Goal: Information Seeking & Learning: Understand process/instructions

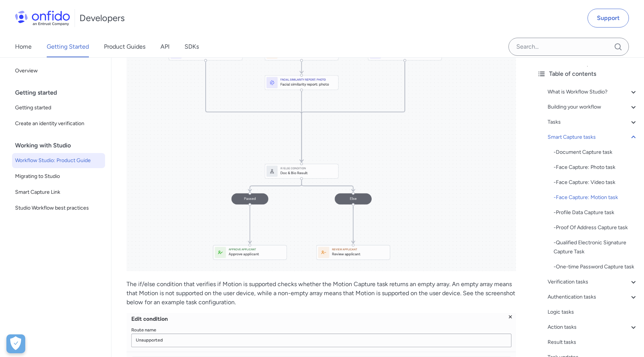
scroll to position [3167, 0]
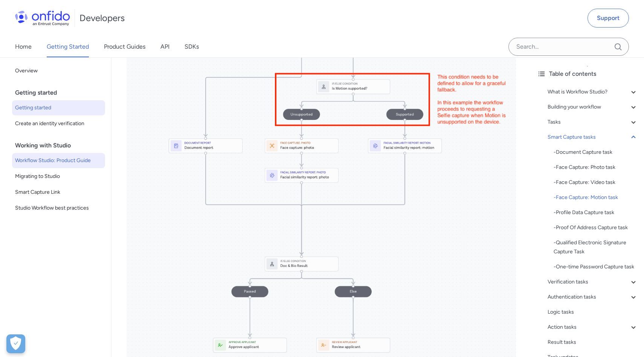
click at [33, 110] on span "Getting started" at bounding box center [58, 107] width 87 height 9
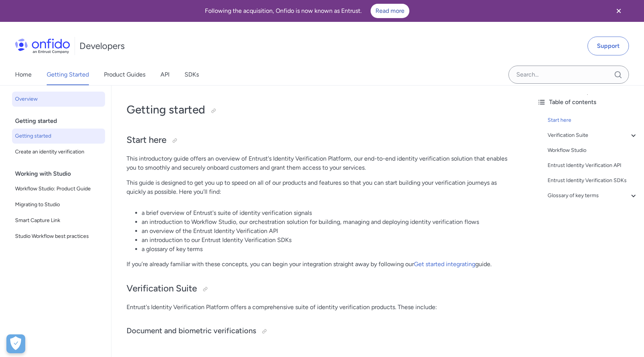
click at [29, 99] on span "Overview" at bounding box center [58, 99] width 87 height 9
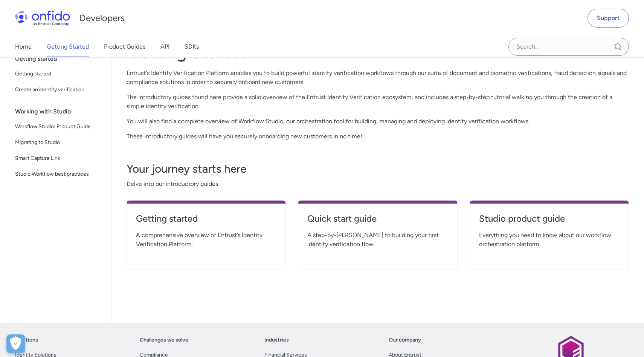
scroll to position [113, 0]
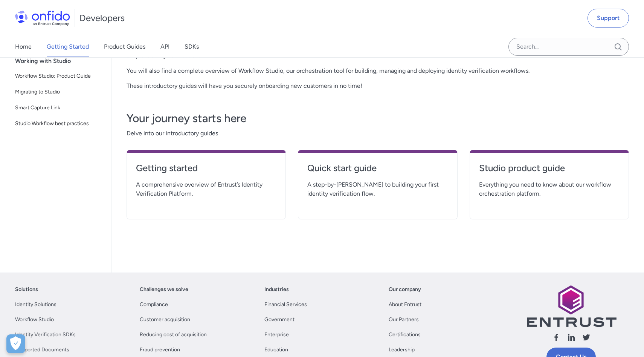
click at [220, 188] on span "A comprehensive overview of Entrust’s Identity Verification Platform." at bounding box center [206, 189] width 141 height 18
click at [216, 157] on div "Getting started A comprehensive overview of Entrust’s Identity Verification Pla…" at bounding box center [206, 184] width 159 height 69
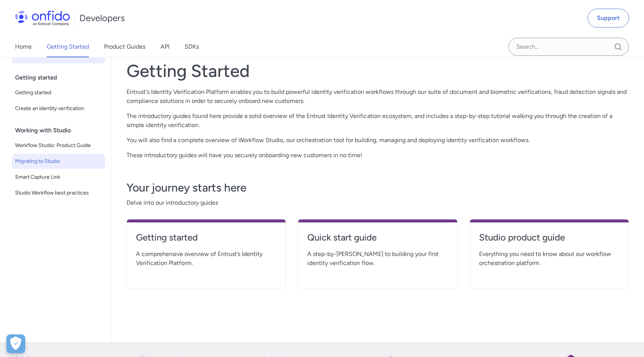
scroll to position [0, 0]
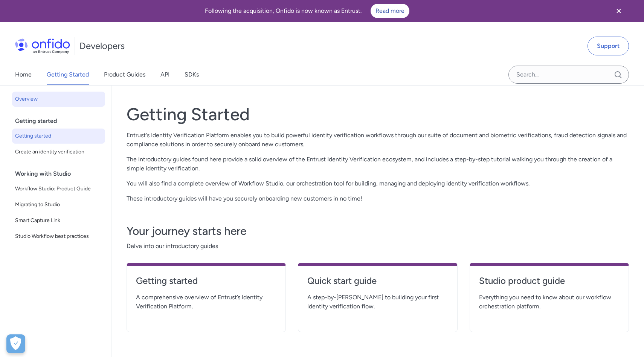
click at [49, 138] on span "Getting started" at bounding box center [58, 135] width 87 height 9
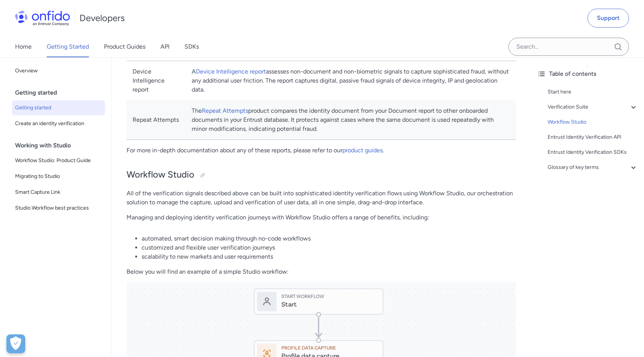
scroll to position [597, 0]
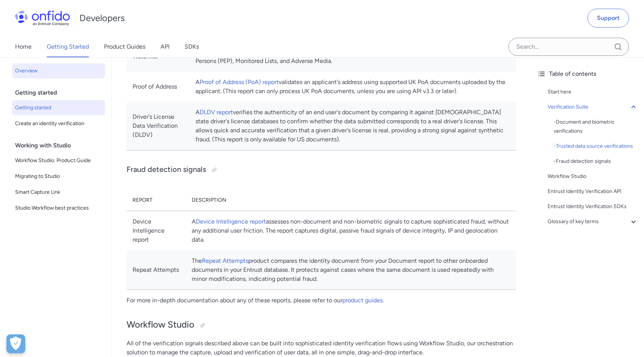
click at [44, 72] on span "Overview" at bounding box center [58, 70] width 87 height 9
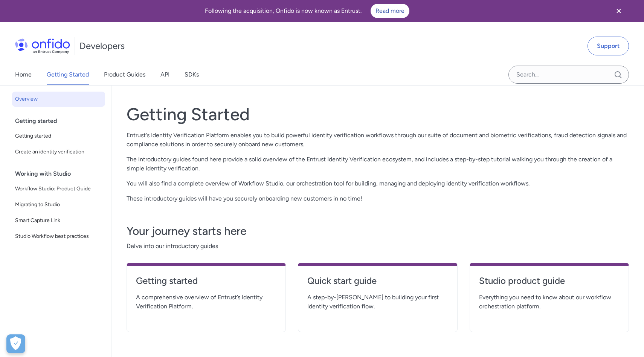
click at [57, 122] on div "Getting started" at bounding box center [61, 120] width 93 height 15
click at [55, 137] on span "Getting started" at bounding box center [58, 135] width 87 height 9
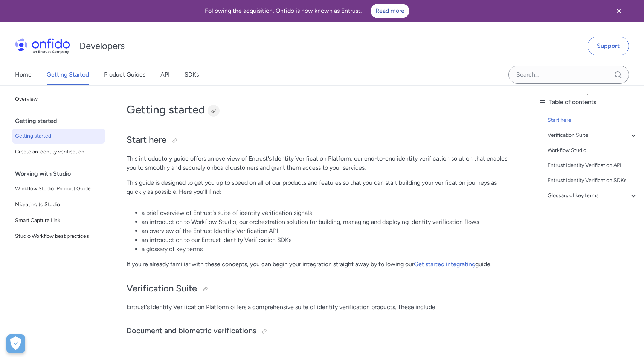
click at [214, 113] on div at bounding box center [214, 111] width 6 height 6
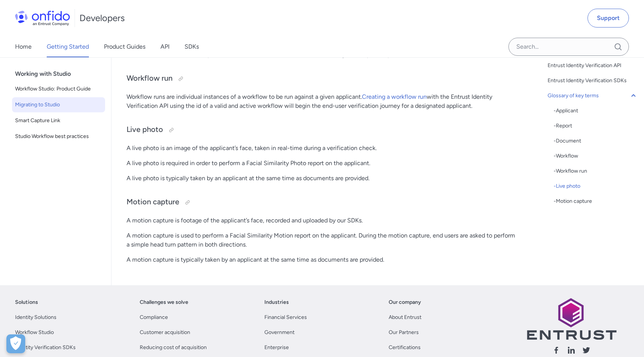
scroll to position [2037, 0]
click at [42, 108] on span "Migrating to Studio" at bounding box center [58, 105] width 87 height 9
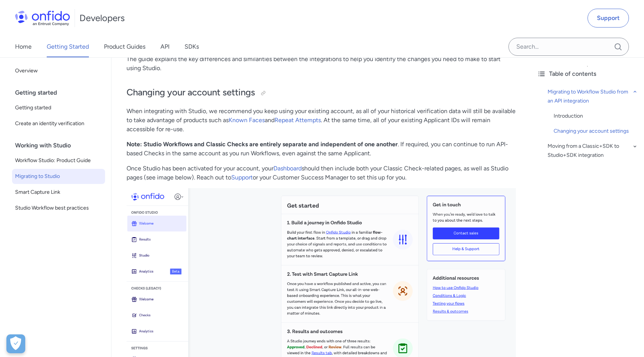
scroll to position [277, 0]
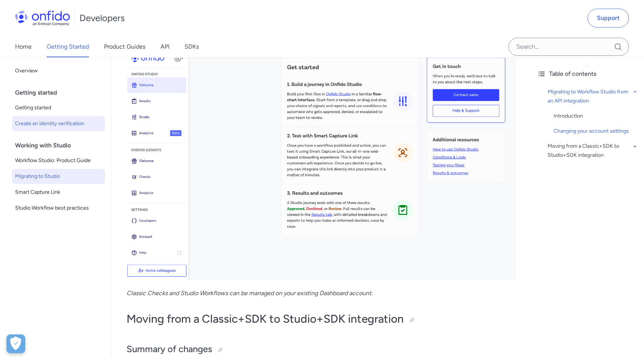
click at [57, 128] on span "Create an identity verification" at bounding box center [58, 123] width 87 height 9
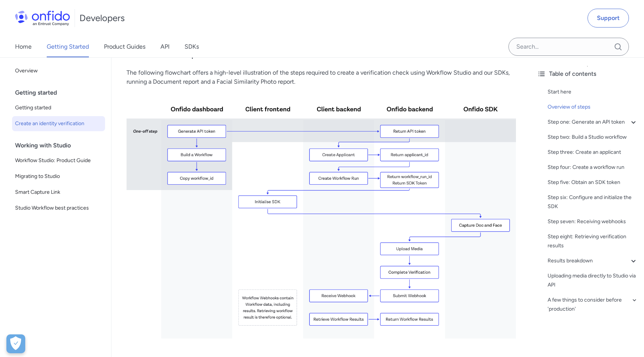
scroll to position [155, 0]
